Goal: Task Accomplishment & Management: Complete application form

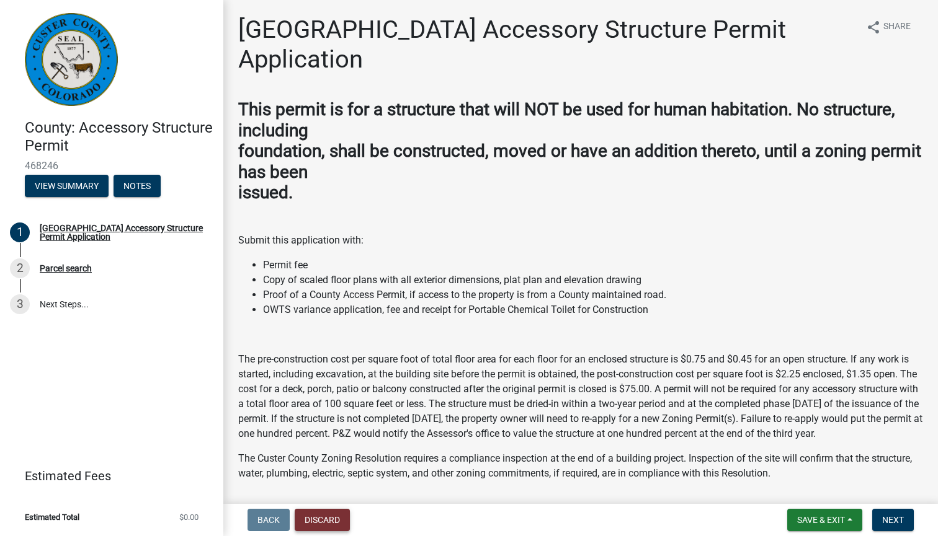
click at [335, 513] on button "Discard" at bounding box center [322, 520] width 55 height 22
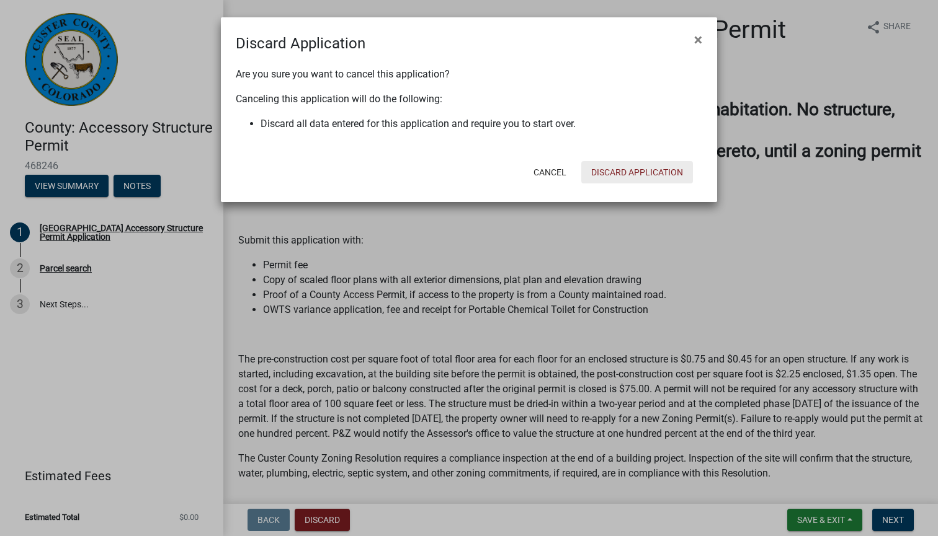
click at [611, 174] on button "Discard Application" at bounding box center [637, 172] width 112 height 22
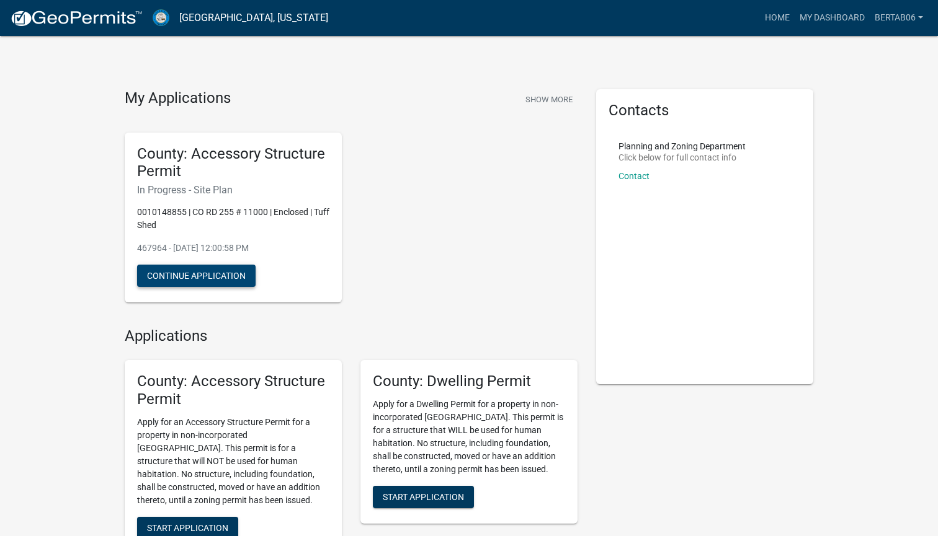
click at [216, 273] on button "Continue Application" at bounding box center [196, 276] width 118 height 22
click at [215, 272] on button "Continue Application" at bounding box center [196, 276] width 118 height 22
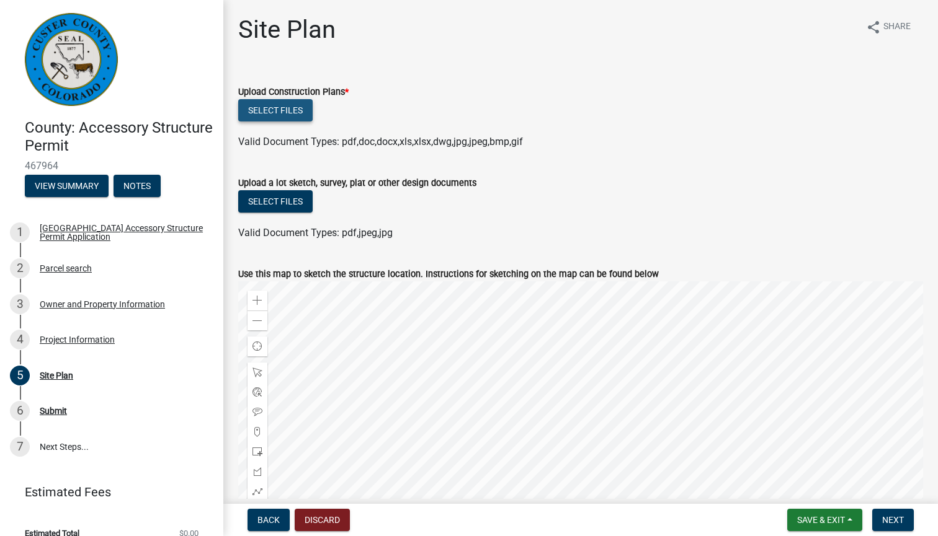
click at [284, 107] on button "Select files" at bounding box center [275, 110] width 74 height 22
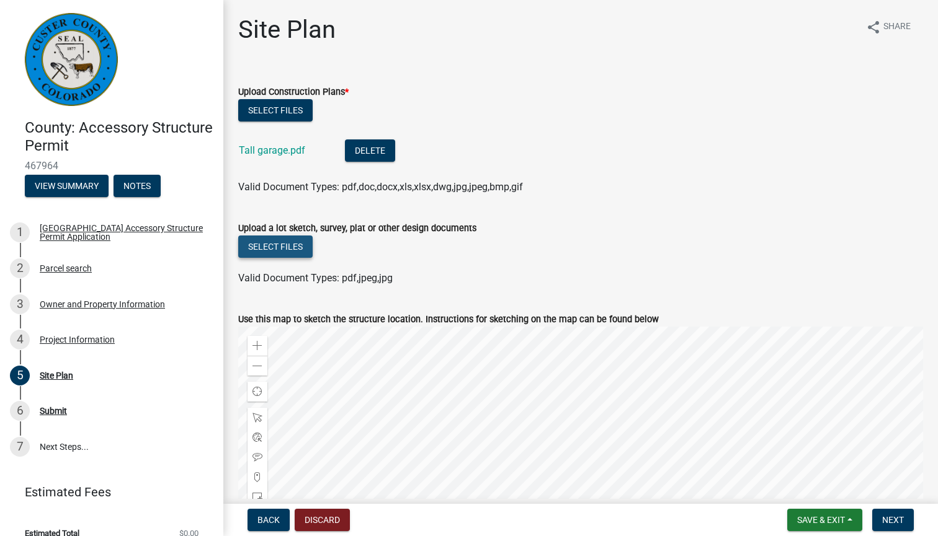
click at [294, 246] on button "Select files" at bounding box center [275, 247] width 74 height 22
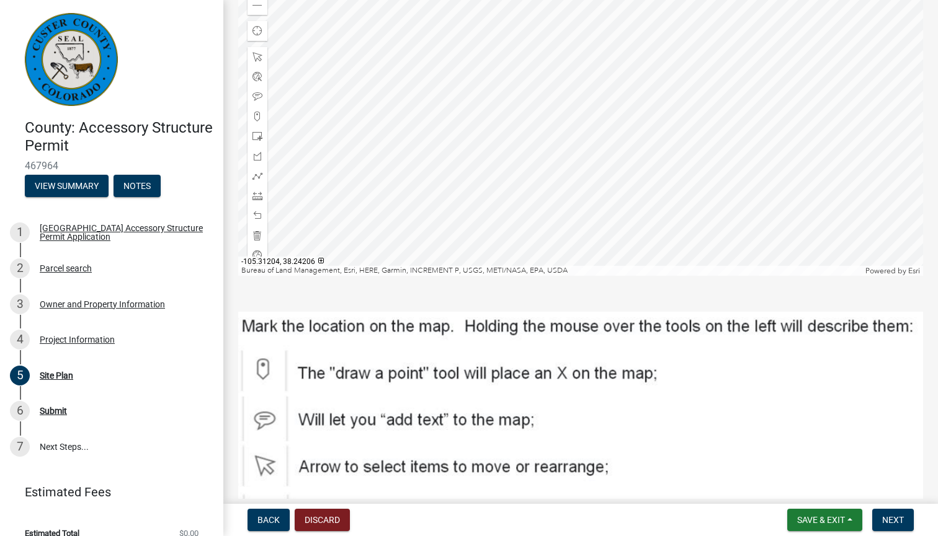
scroll to position [404, 0]
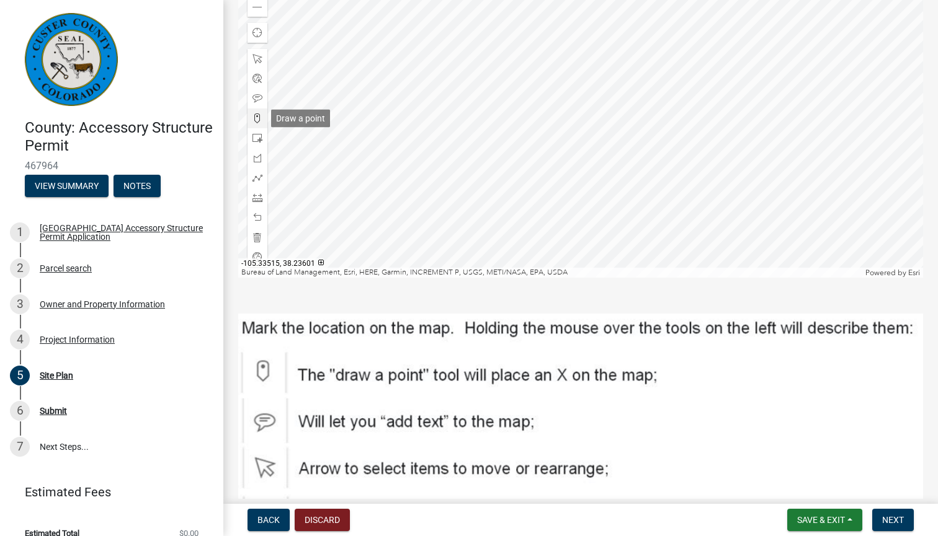
click at [259, 120] on span at bounding box center [257, 118] width 10 height 10
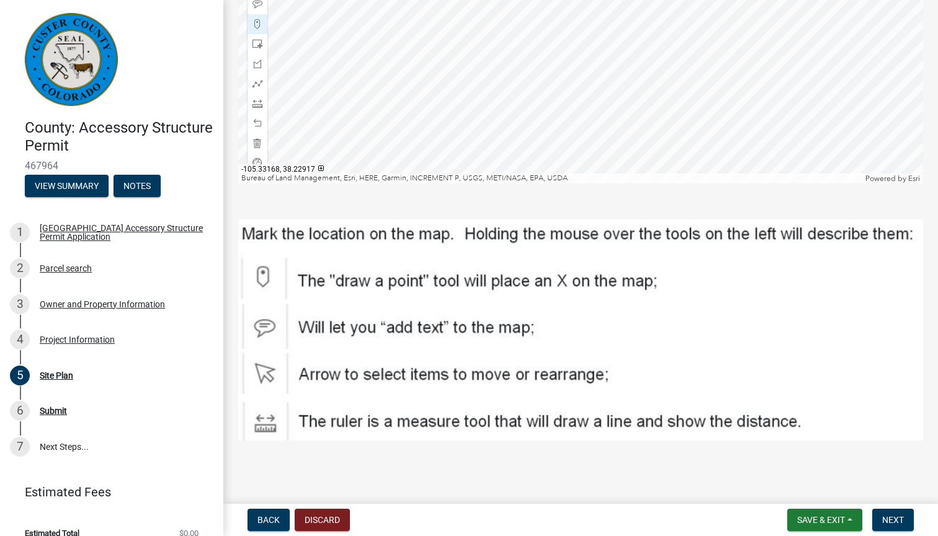
scroll to position [499, 0]
click at [893, 519] on span "Next" at bounding box center [893, 520] width 22 height 10
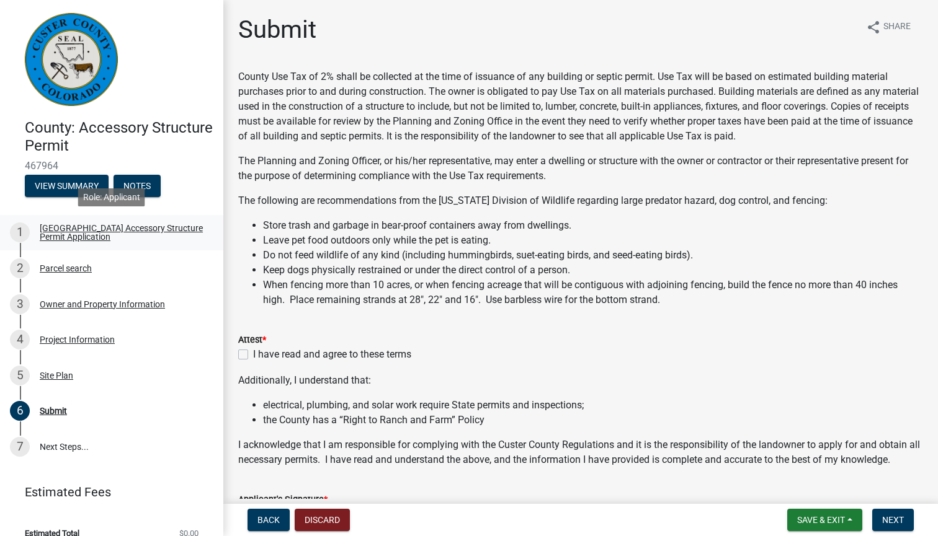
click at [78, 229] on div "[GEOGRAPHIC_DATA] Accessory Structure Permit Application" at bounding box center [122, 232] width 164 height 17
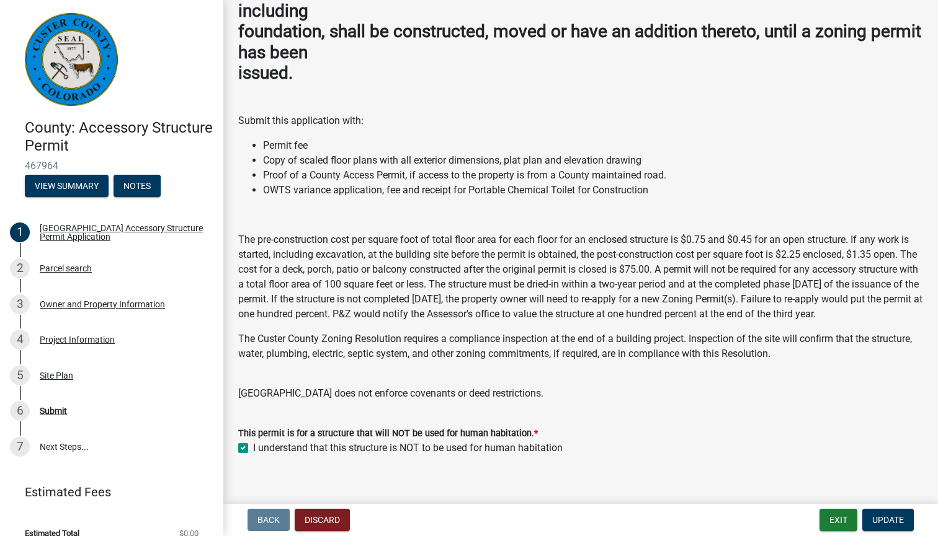
scroll to position [119, 0]
click at [99, 300] on div "Owner and Property Information" at bounding box center [102, 304] width 125 height 9
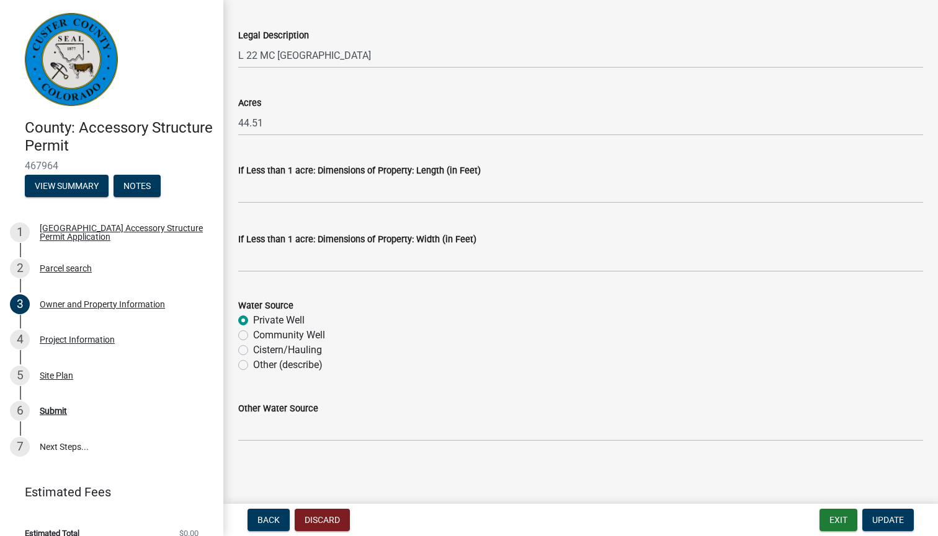
scroll to position [1018, 0]
click at [73, 336] on div "Project Information" at bounding box center [77, 339] width 75 height 9
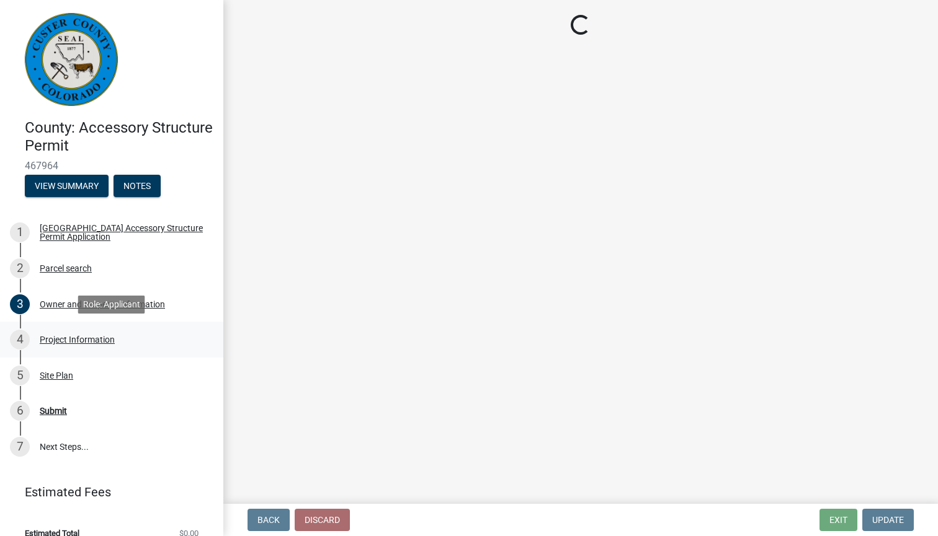
scroll to position [0, 0]
select select "CO"
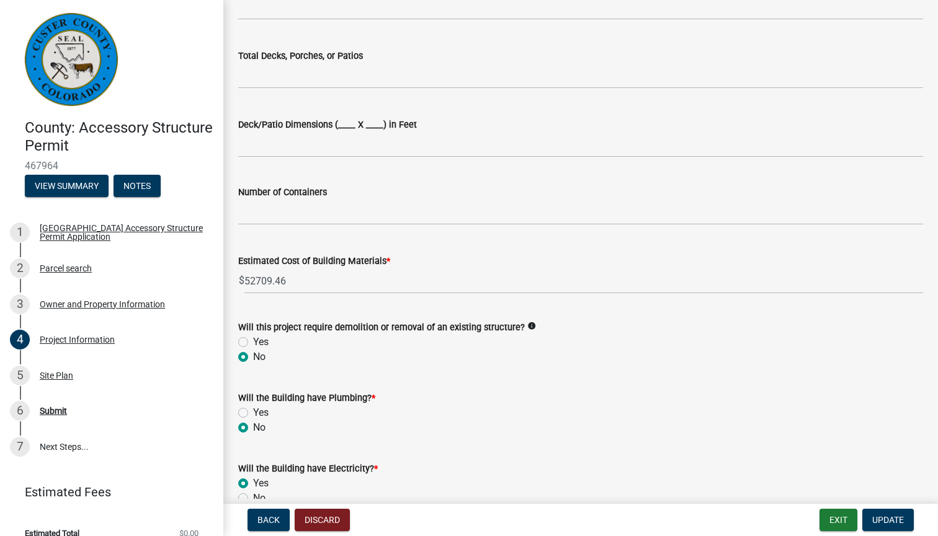
scroll to position [696, 0]
click at [60, 372] on div "Site Plan" at bounding box center [56, 375] width 33 height 9
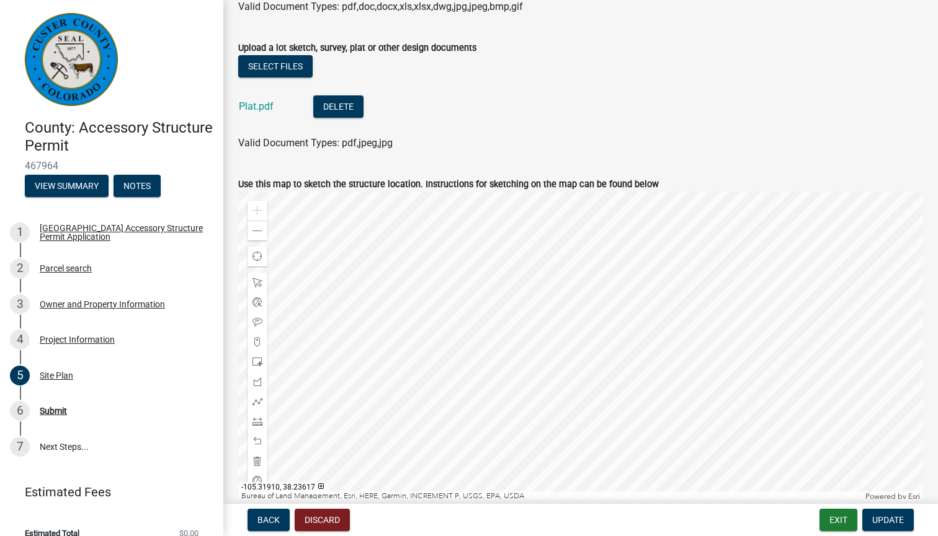
scroll to position [151, 0]
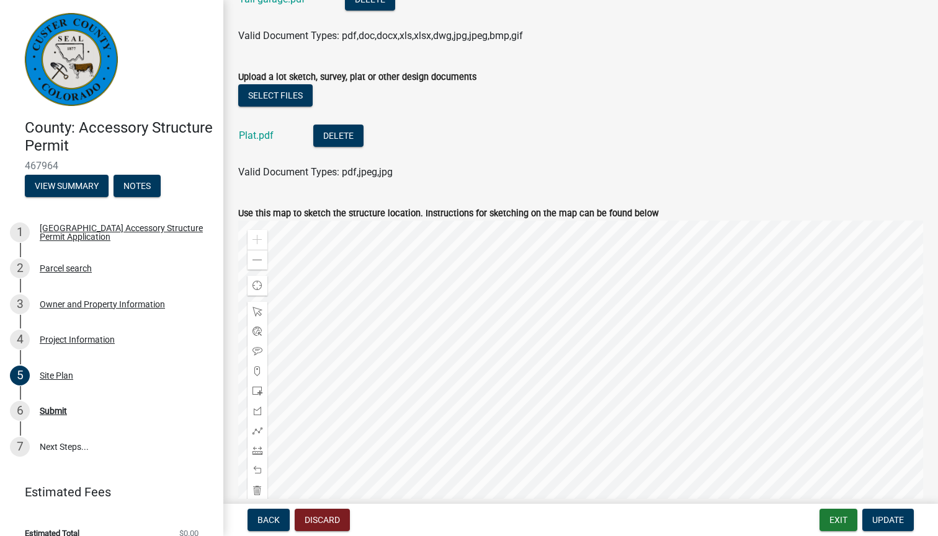
click at [473, 148] on li "Plat.pdf Delete" at bounding box center [580, 137] width 685 height 45
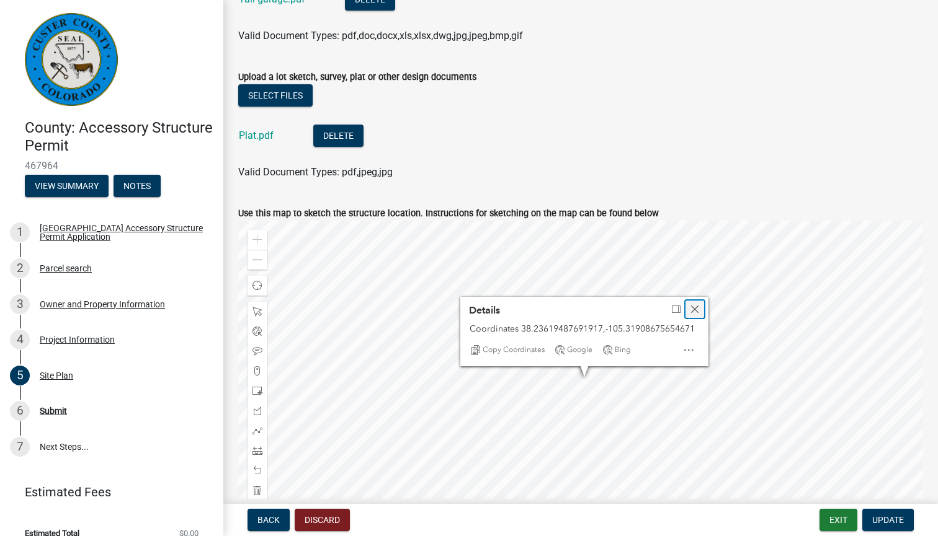
click at [698, 308] on span "Close" at bounding box center [695, 309] width 10 height 10
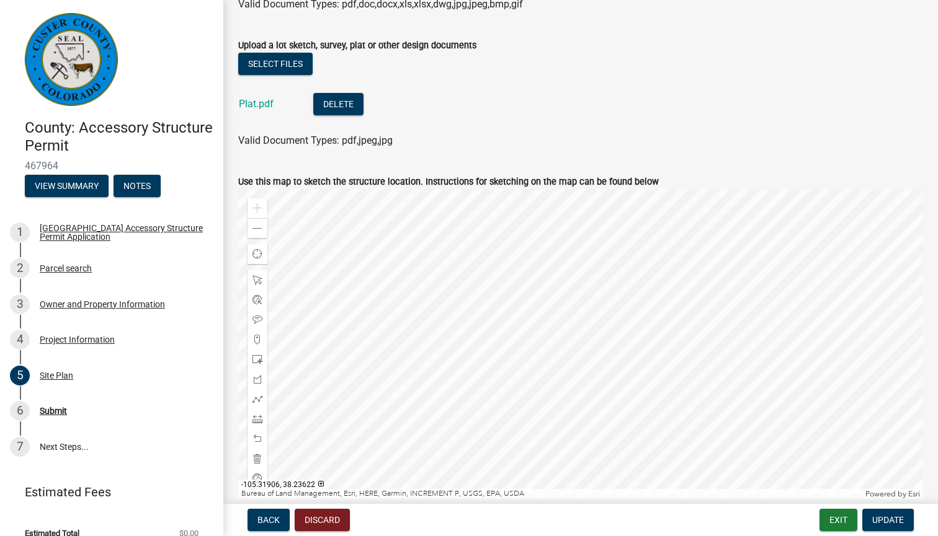
click at [695, 116] on li "Plat.pdf Delete" at bounding box center [580, 105] width 685 height 45
click at [889, 517] on span "Update" at bounding box center [888, 520] width 32 height 10
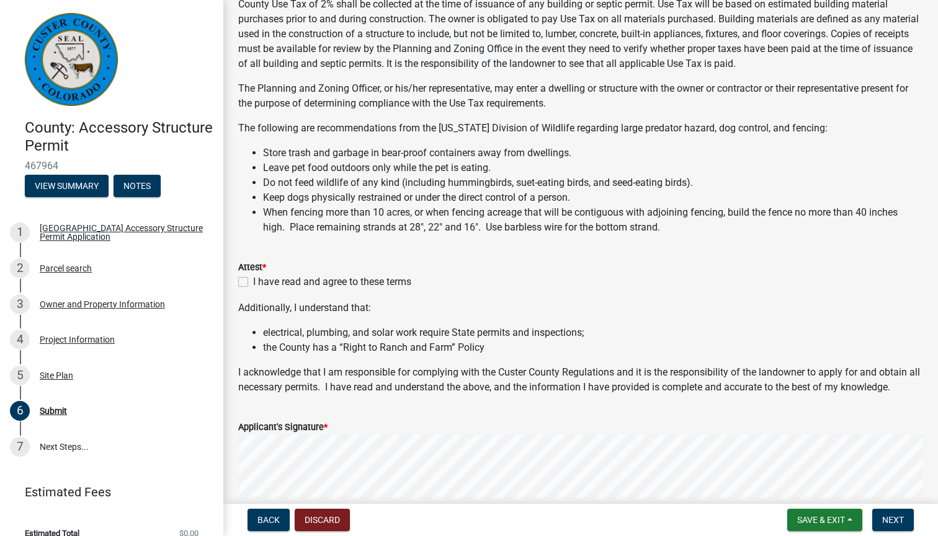
scroll to position [74, 0]
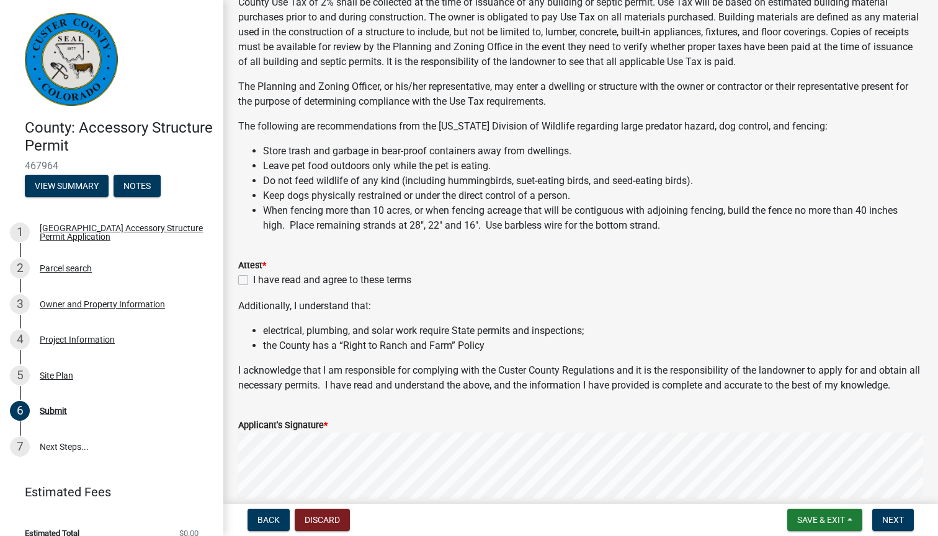
click at [253, 280] on label "I have read and agree to these terms" at bounding box center [332, 280] width 158 height 15
click at [253, 280] on input "I have read and agree to these terms" at bounding box center [257, 277] width 8 height 8
checkbox input "true"
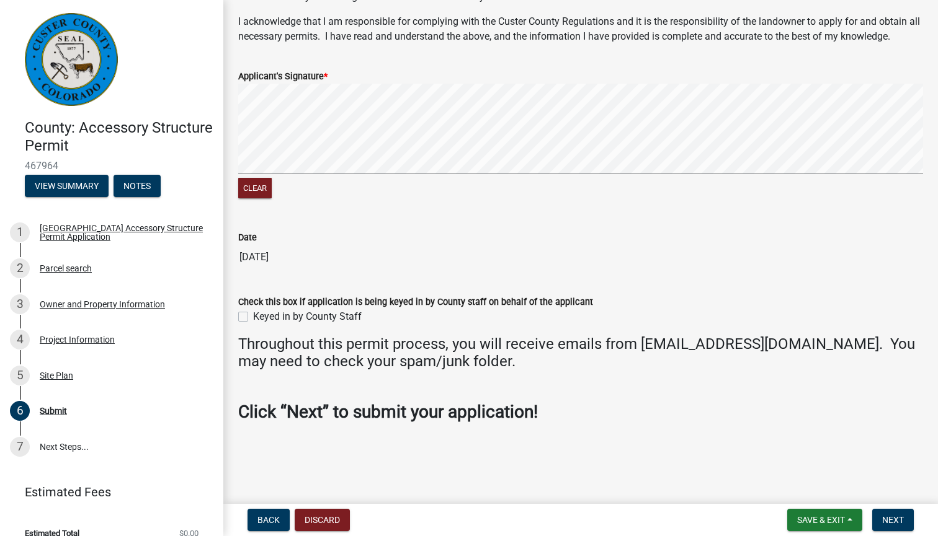
scroll to position [423, 0]
click at [888, 518] on span "Next" at bounding box center [893, 520] width 22 height 10
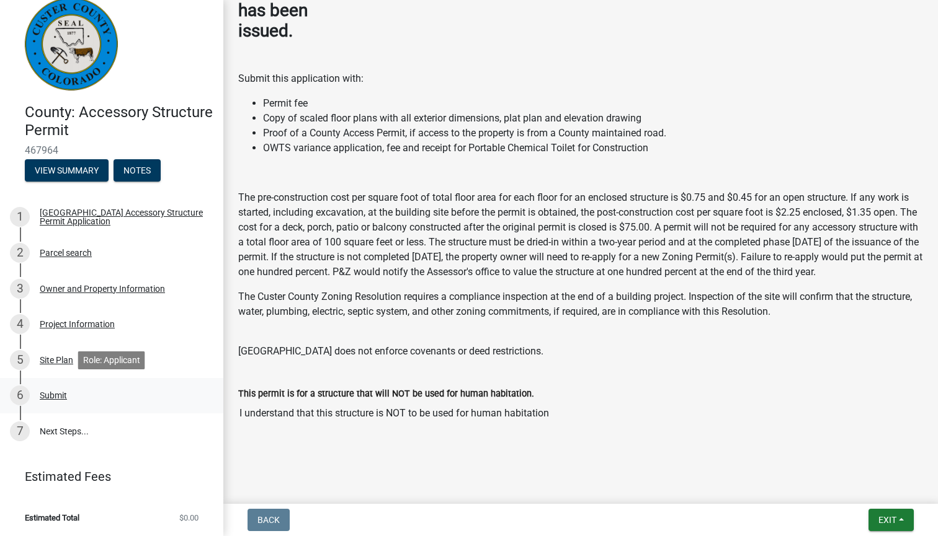
scroll to position [15, 0]
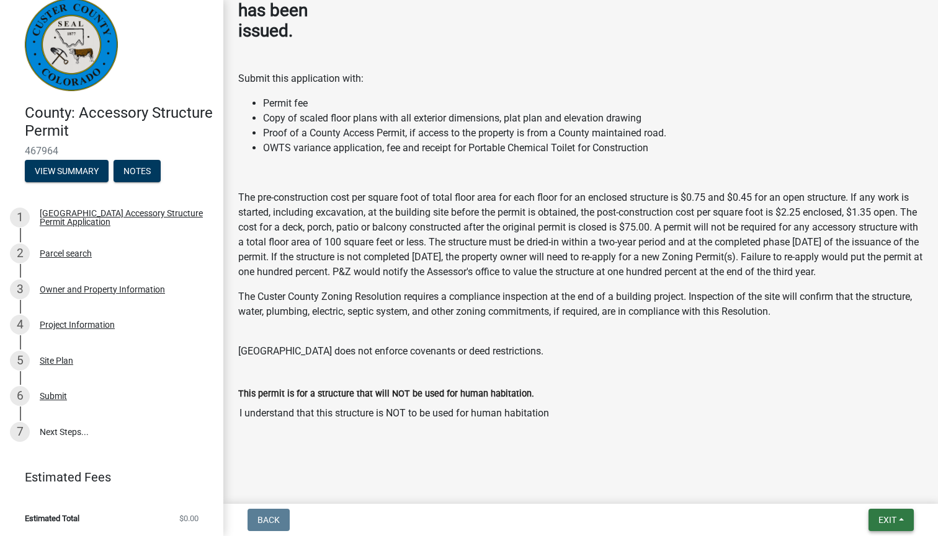
click at [892, 518] on span "Exit" at bounding box center [887, 520] width 18 height 10
click at [847, 458] on button "Save" at bounding box center [864, 458] width 99 height 30
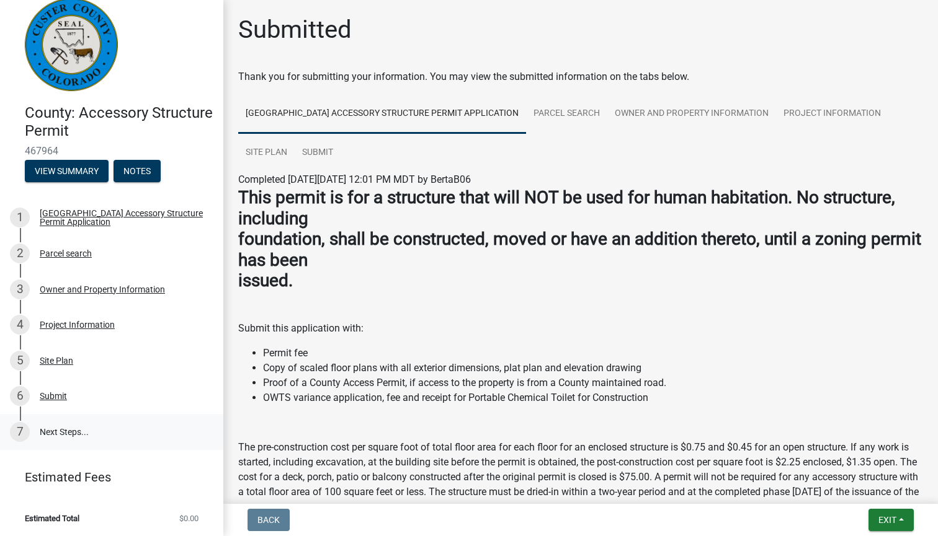
click at [50, 433] on link "7 Next Steps..." at bounding box center [111, 432] width 223 height 36
click at [92, 517] on li "Estimated Total $0.00" at bounding box center [111, 519] width 223 height 28
click at [69, 172] on button "View Summary" at bounding box center [67, 171] width 84 height 22
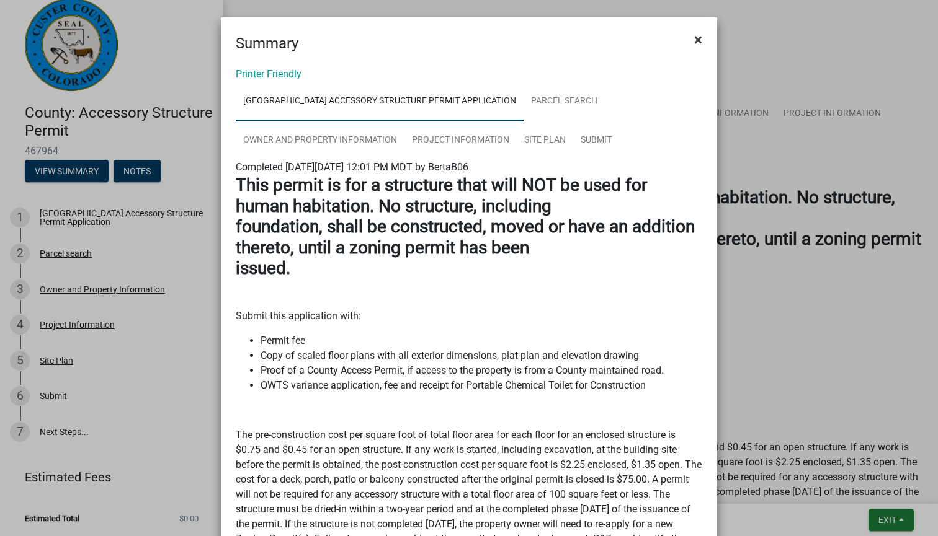
click at [696, 37] on span "×" at bounding box center [698, 39] width 8 height 17
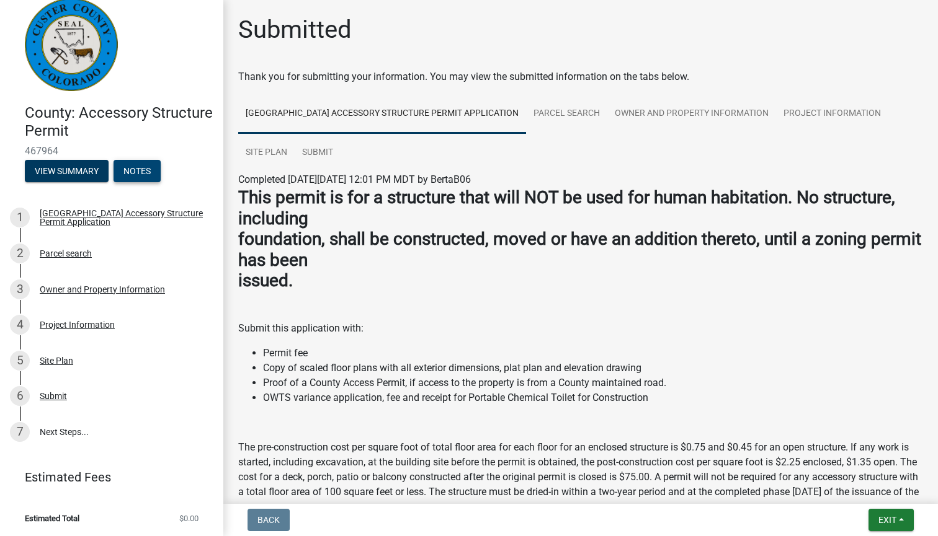
click at [143, 167] on button "Notes" at bounding box center [136, 171] width 47 height 22
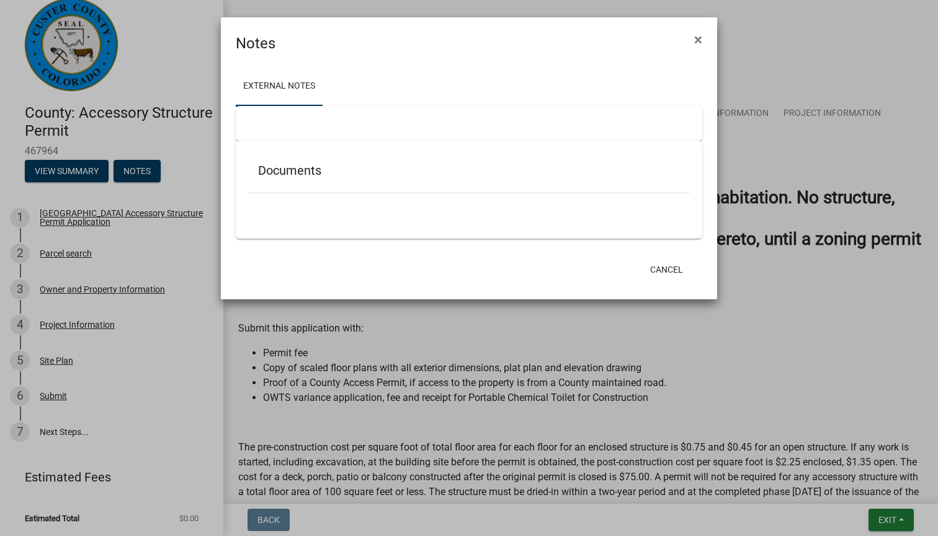
click at [463, 122] on div at bounding box center [469, 123] width 466 height 35
click at [698, 39] on span "×" at bounding box center [698, 39] width 8 height 17
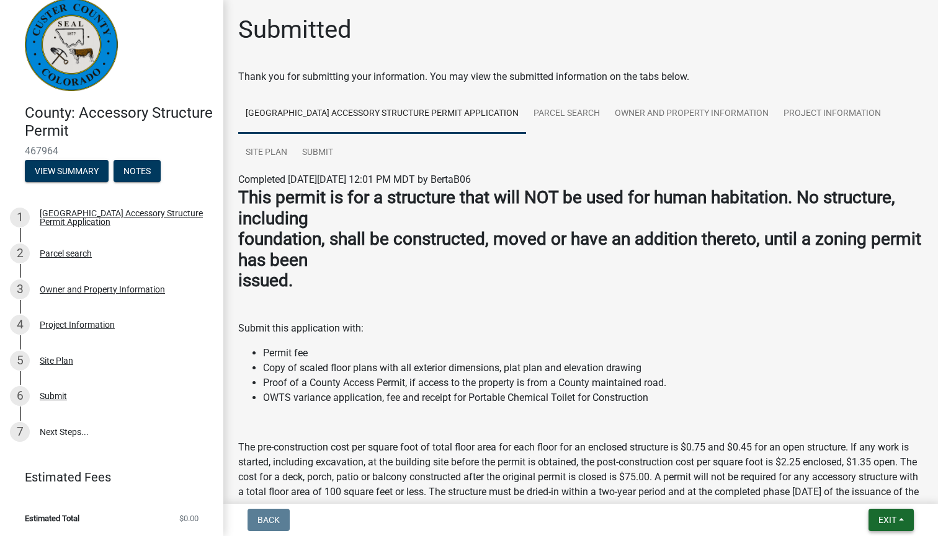
click at [892, 520] on span "Exit" at bounding box center [887, 520] width 18 height 10
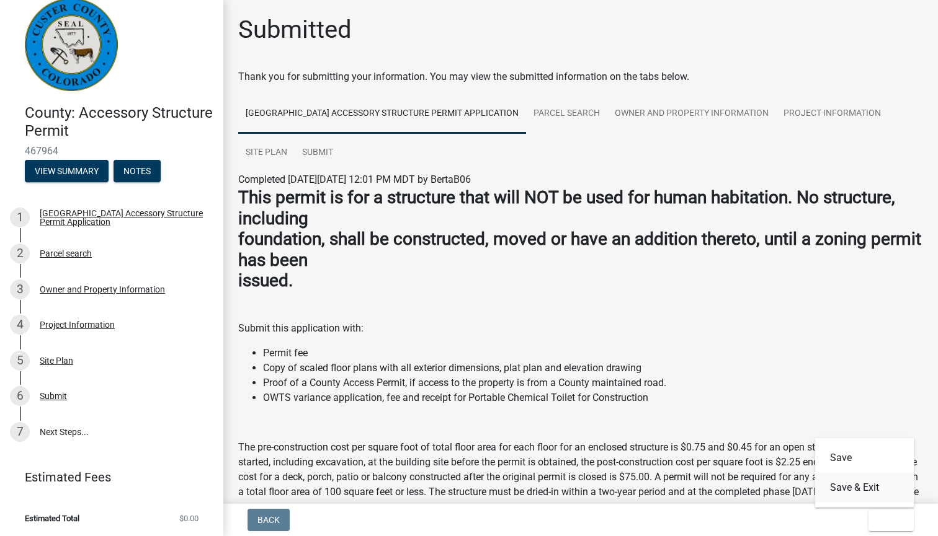
click at [868, 487] on button "Save & Exit" at bounding box center [864, 488] width 99 height 30
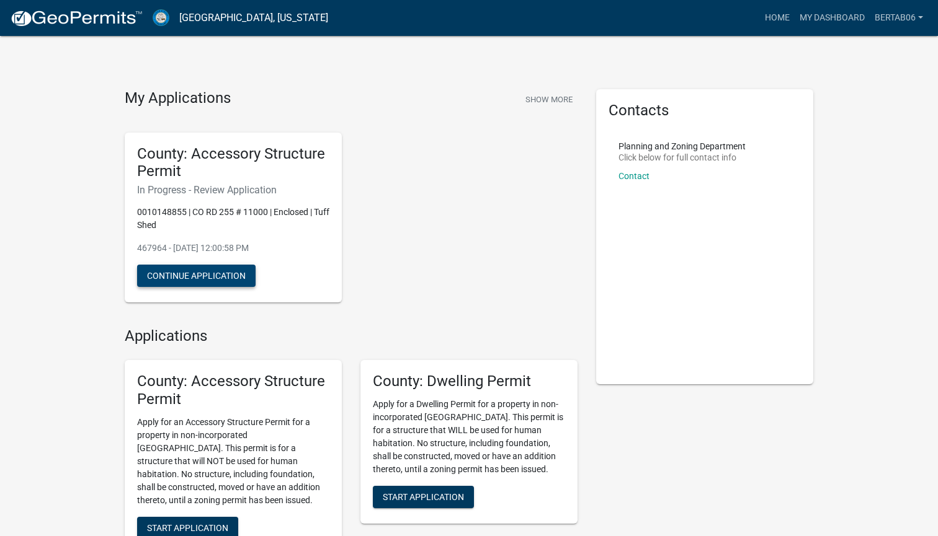
click at [205, 270] on button "Continue Application" at bounding box center [196, 276] width 118 height 22
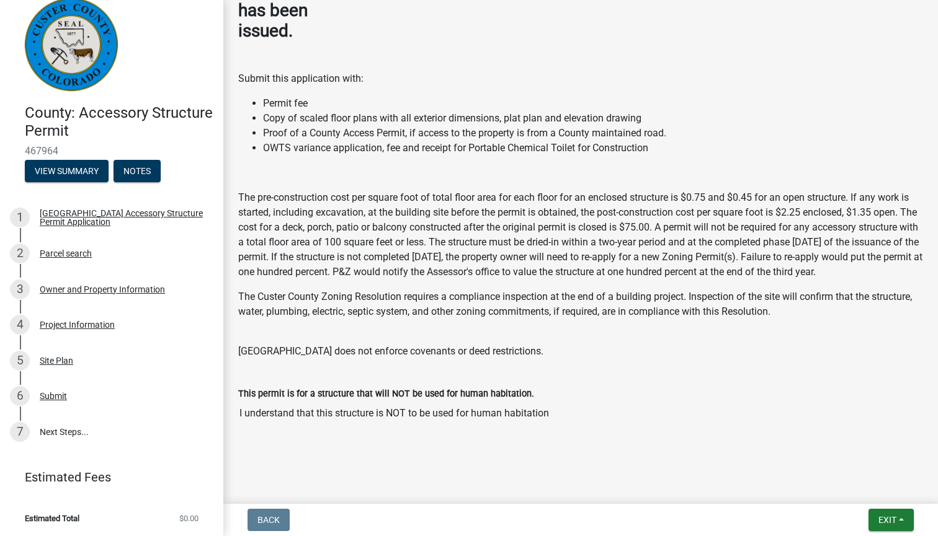
scroll to position [15, 0]
click at [74, 323] on div "Project Information" at bounding box center [77, 325] width 75 height 9
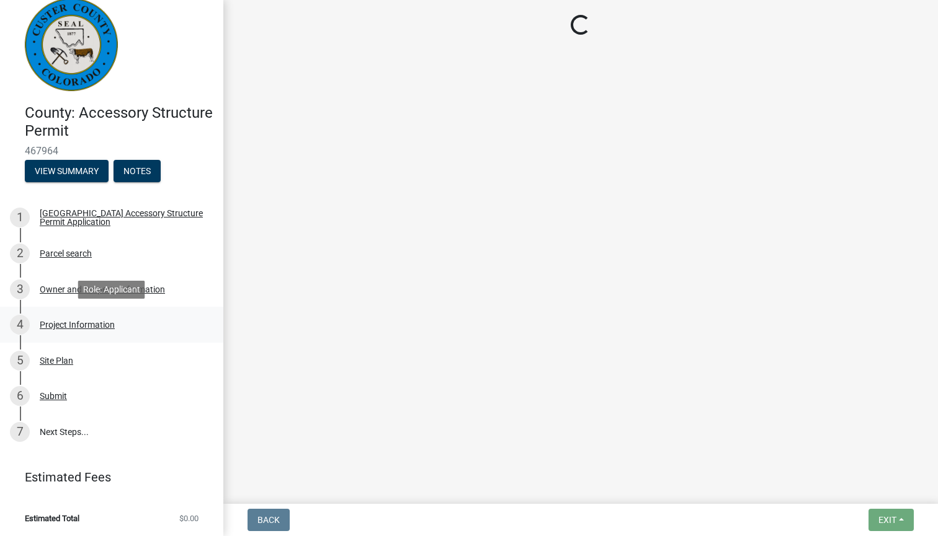
select select "CO"
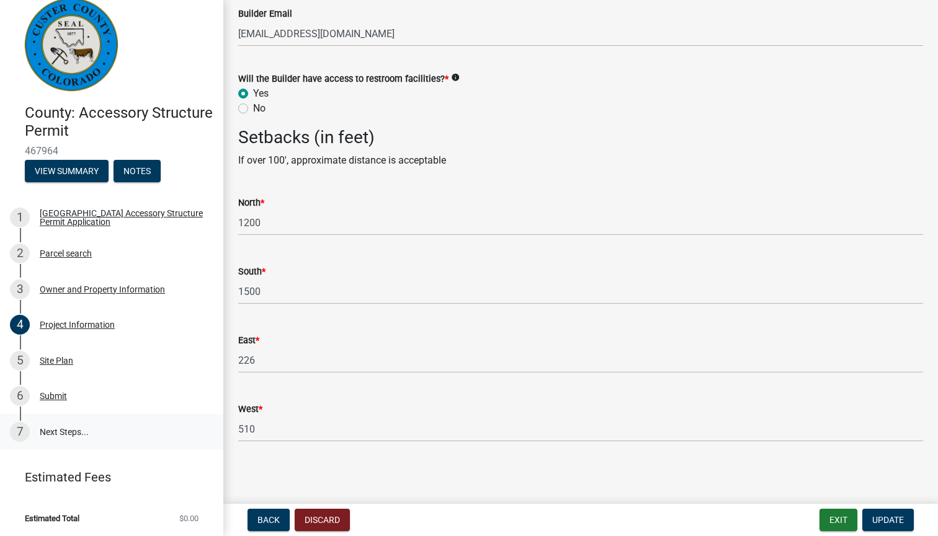
click at [64, 432] on link "7 Next Steps..." at bounding box center [111, 432] width 223 height 36
click at [60, 392] on div "Submit" at bounding box center [53, 396] width 27 height 9
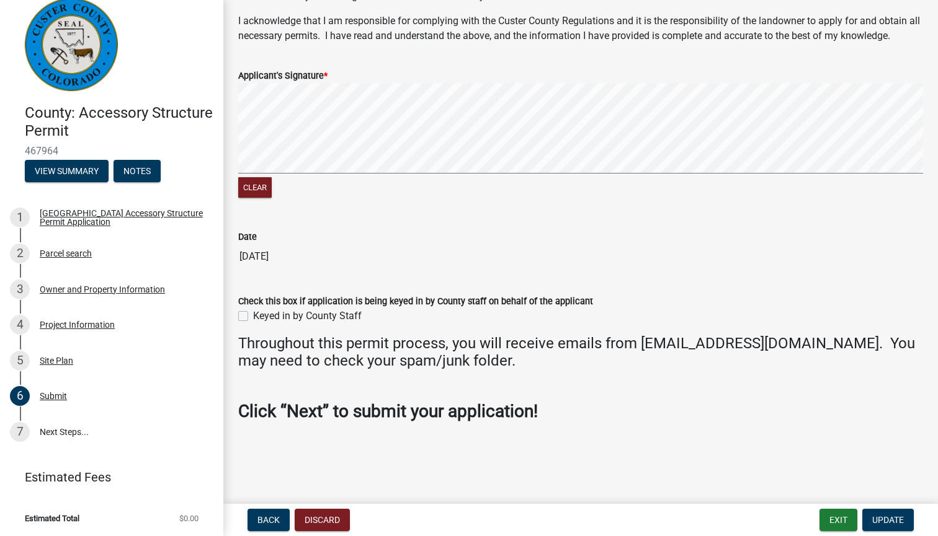
scroll to position [423, 0]
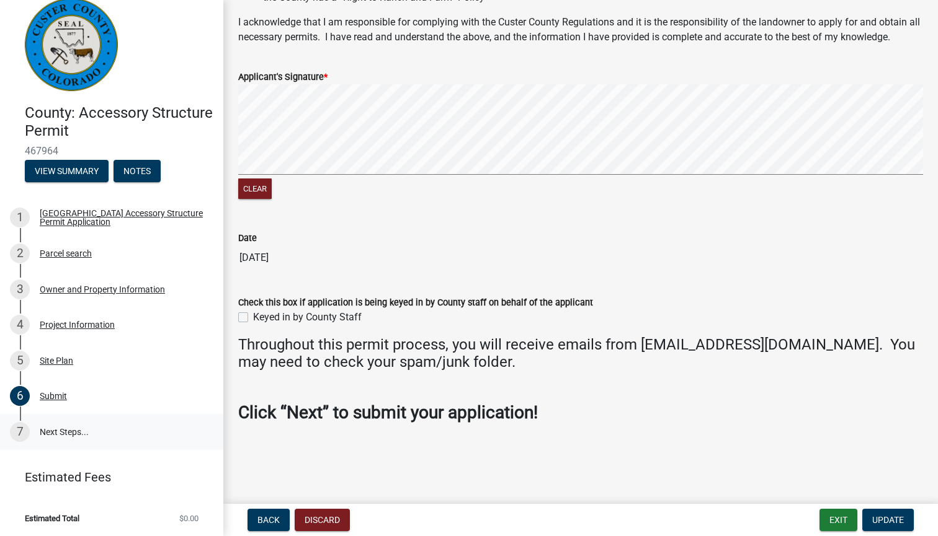
click at [60, 430] on link "7 Next Steps..." at bounding box center [111, 432] width 223 height 36
click at [59, 527] on li "Estimated Total $0.00" at bounding box center [111, 519] width 223 height 28
click at [60, 516] on span "Estimated Total" at bounding box center [52, 519] width 55 height 8
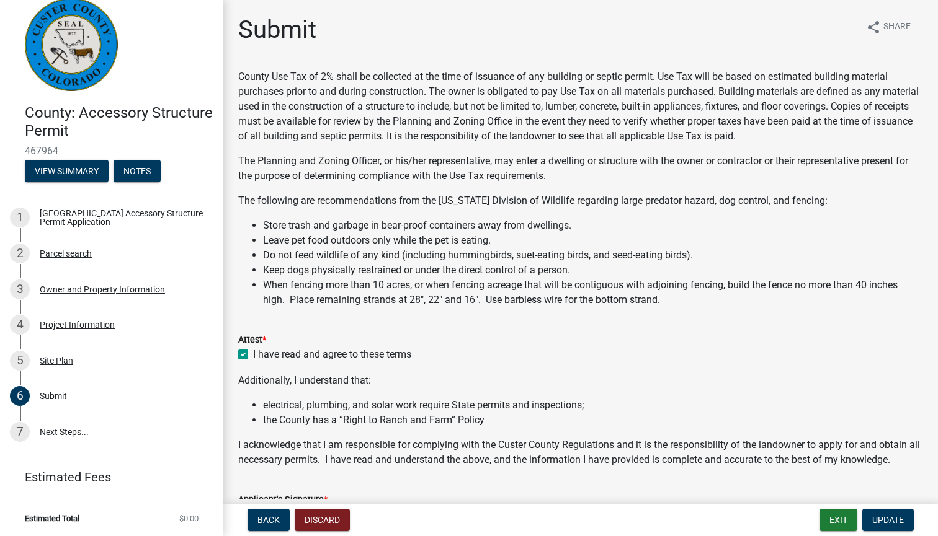
scroll to position [0, 0]
click at [828, 518] on button "Exit" at bounding box center [838, 520] width 38 height 22
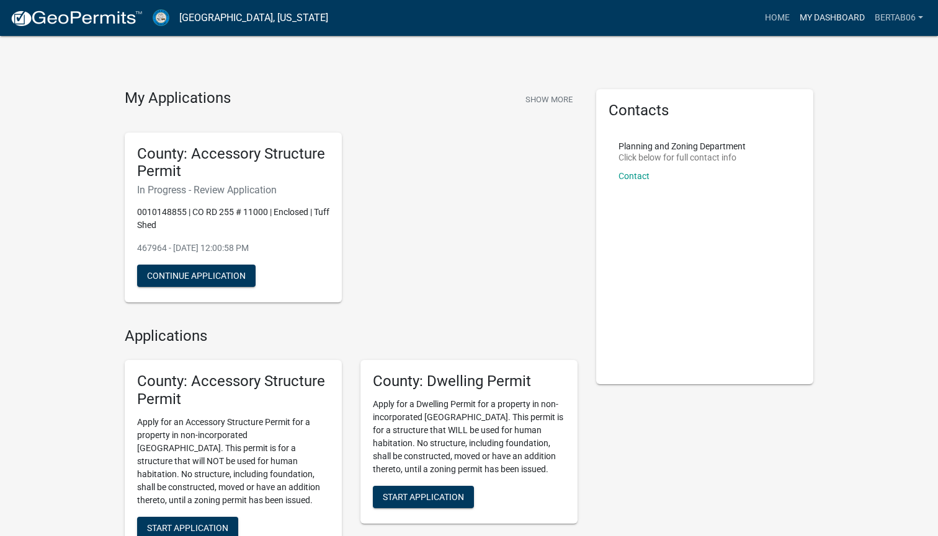
click at [807, 16] on link "My Dashboard" at bounding box center [831, 18] width 75 height 24
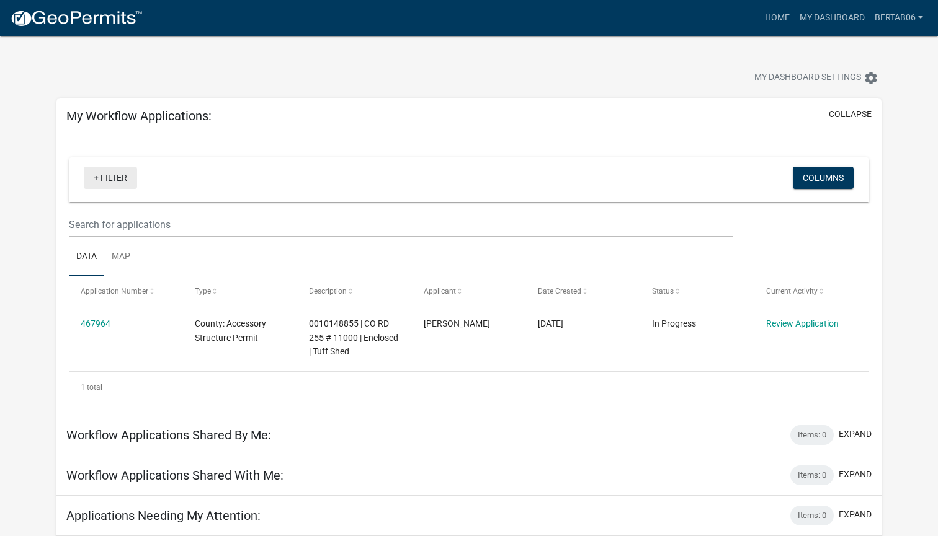
click at [98, 178] on link "+ Filter" at bounding box center [110, 178] width 53 height 22
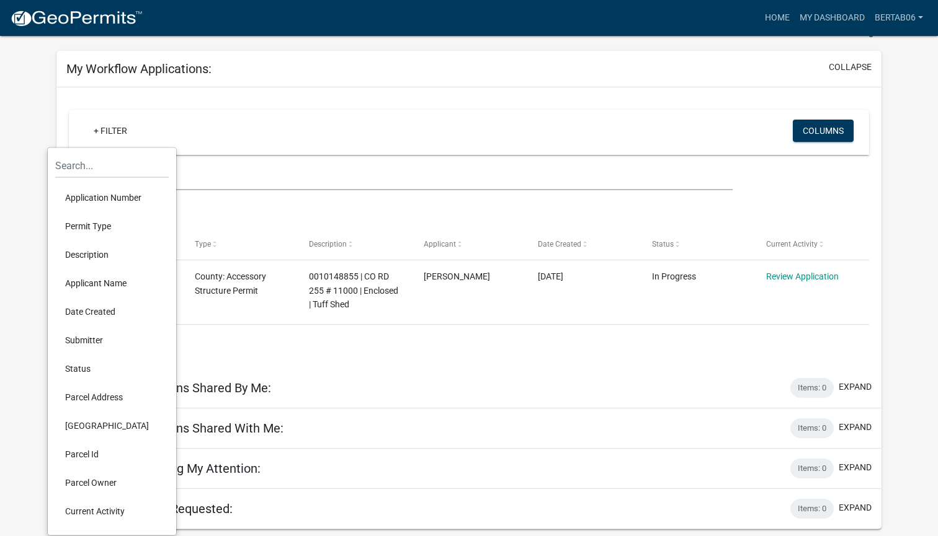
click at [477, 93] on div "+ Filter Columns Data Map Application Number Type Description Applicant Date Cr…" at bounding box center [468, 227] width 825 height 281
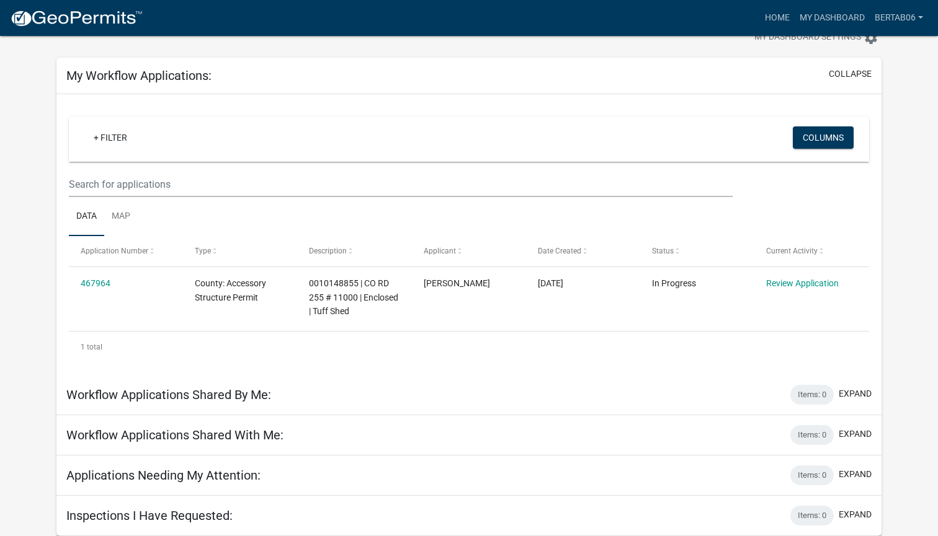
scroll to position [38, 0]
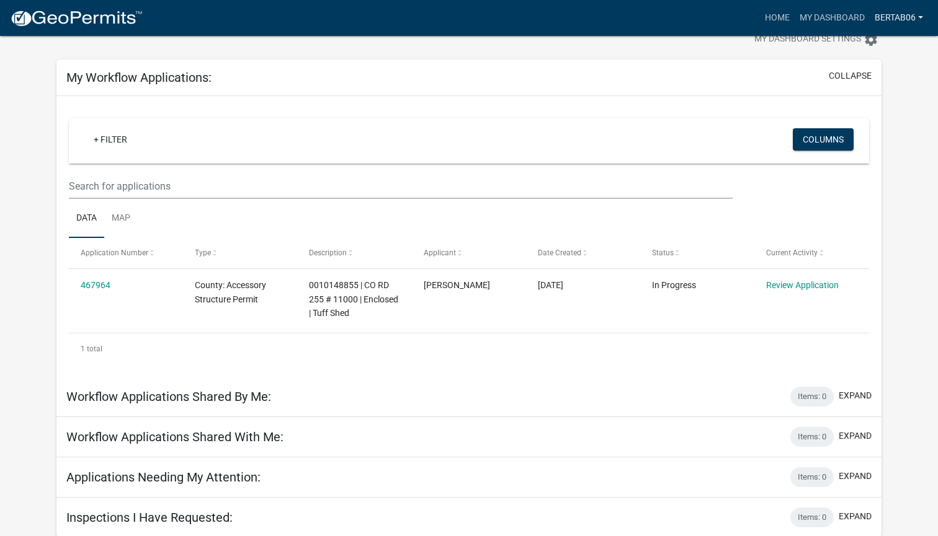
click at [891, 16] on link "BertaB06" at bounding box center [898, 18] width 58 height 24
click at [824, 22] on link "My Dashboard" at bounding box center [831, 18] width 75 height 24
click at [777, 12] on link "Home" at bounding box center [777, 18] width 35 height 24
